Goal: Browse casually

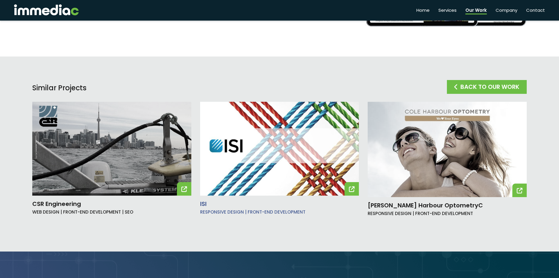
scroll to position [617, 0]
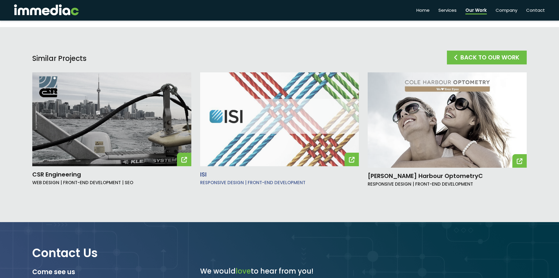
click at [321, 151] on img at bounding box center [279, 119] width 159 height 94
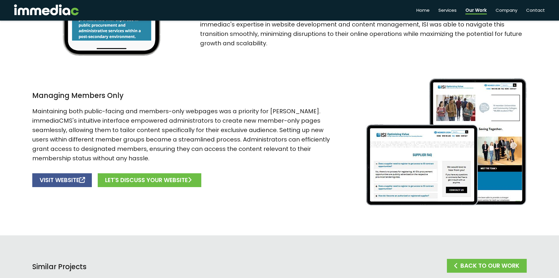
scroll to position [411, 0]
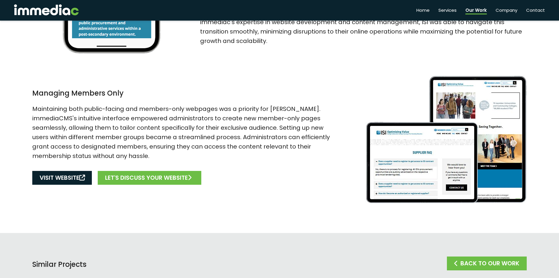
click at [61, 173] on link "VISIT WEBSITE" at bounding box center [62, 178] width 60 height 14
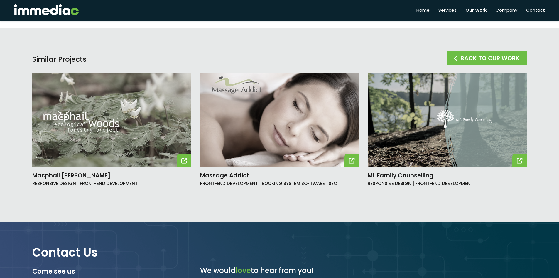
scroll to position [598, 0]
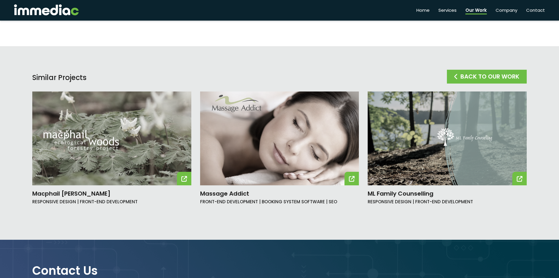
click at [26, 11] on img at bounding box center [46, 9] width 65 height 11
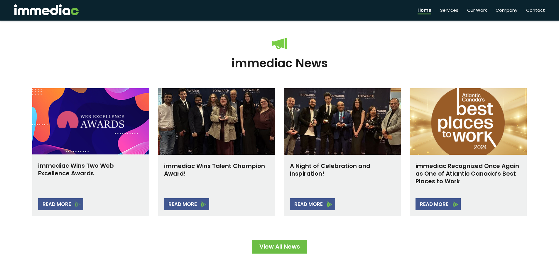
scroll to position [910, 0]
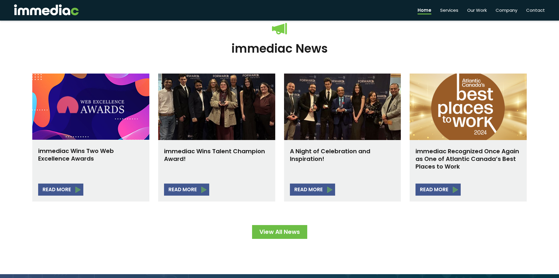
click at [135, 253] on div "immediac News immediac Wins Two Web Excellence Awards READ MORE immediac Wins T…" at bounding box center [280, 133] width 504 height 281
click at [149, 257] on div "immediac News immediac Wins Two Web Excellence Awards READ MORE immediac Wins T…" at bounding box center [280, 133] width 504 height 281
click at [63, 186] on link "READ MORE" at bounding box center [60, 189] width 45 height 12
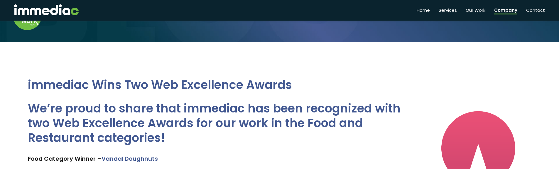
scroll to position [157, 0]
